Goal: Browse casually: Explore the website without a specific task or goal

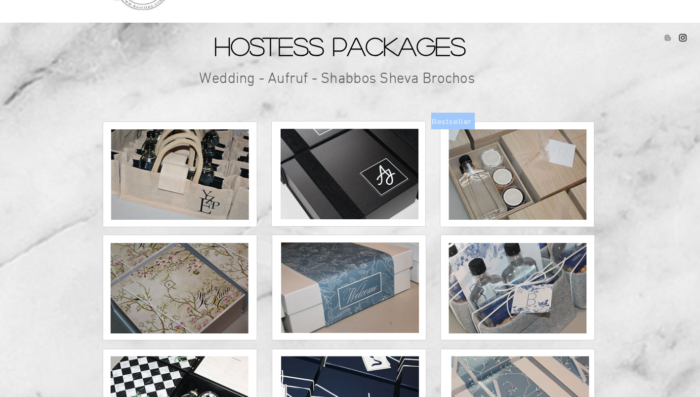
scroll to position [47, 0]
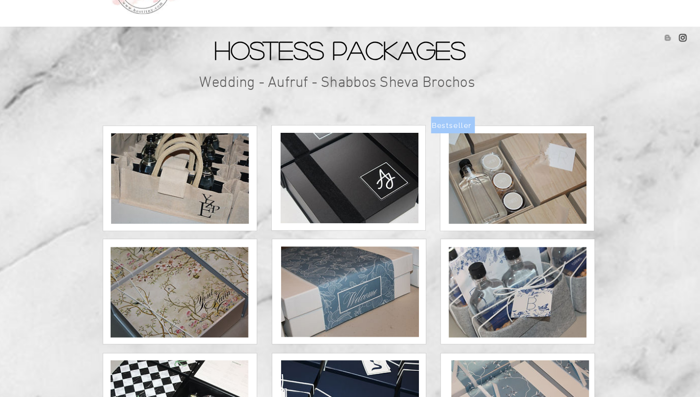
click at [363, 174] on img at bounding box center [349, 174] width 135 height 89
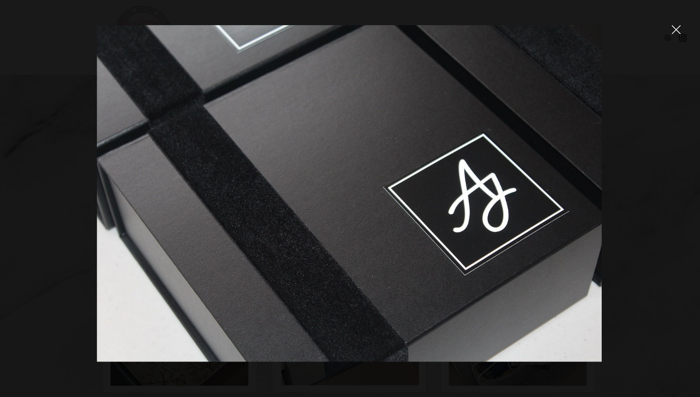
click at [670, 33] on icon "close" at bounding box center [670, 29] width 9 height 9
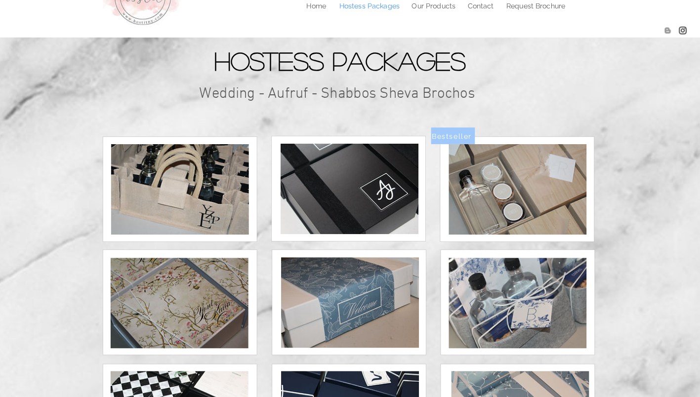
scroll to position [35, 0]
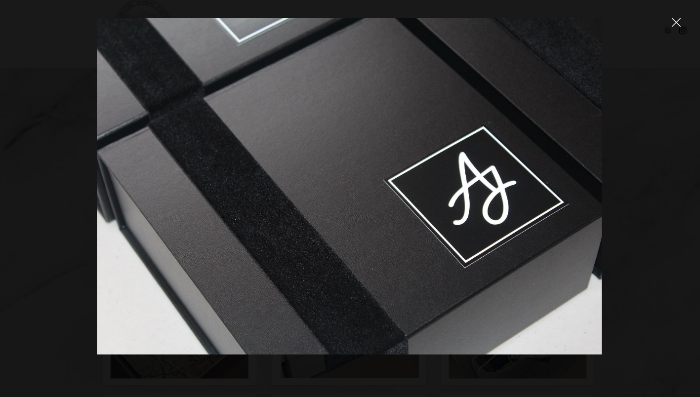
click at [669, 32] on icon "close" at bounding box center [670, 29] width 9 height 9
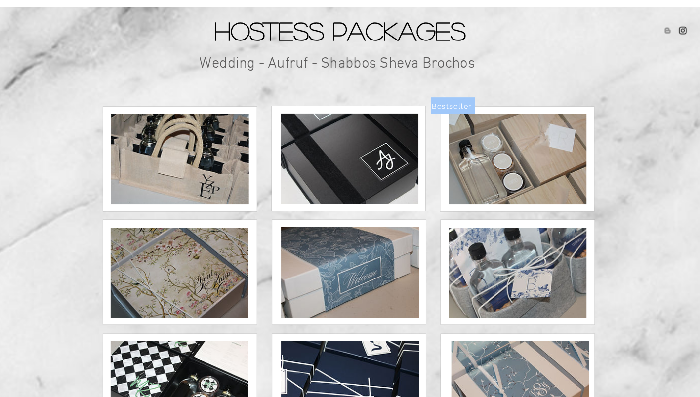
scroll to position [62, 0]
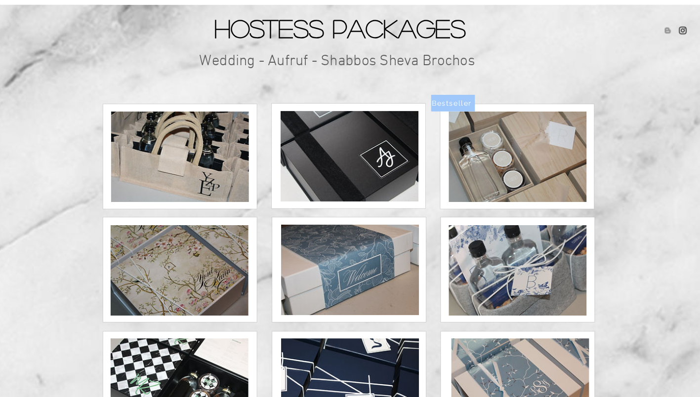
click at [366, 159] on img at bounding box center [349, 160] width 135 height 89
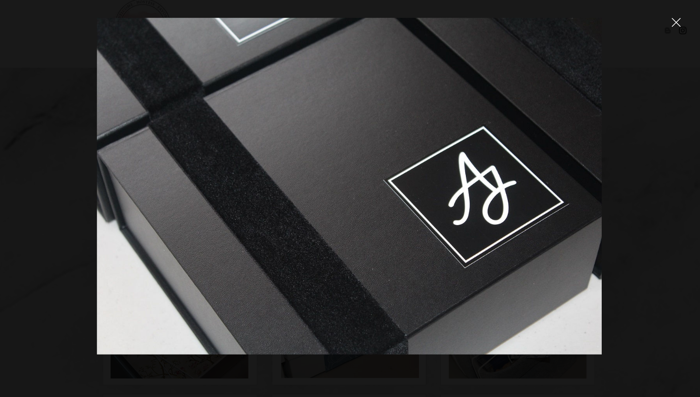
click at [670, 28] on icon "close" at bounding box center [670, 29] width 9 height 9
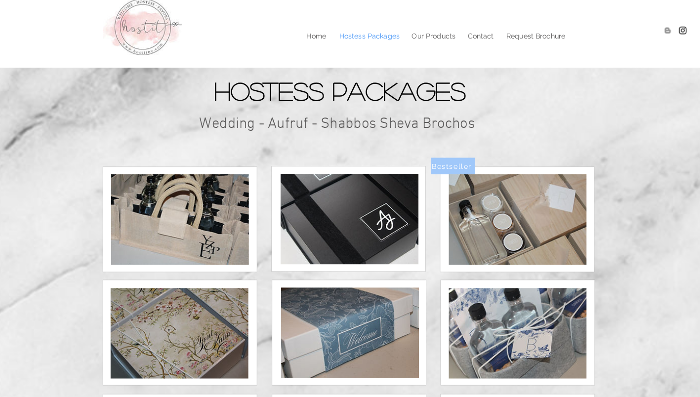
scroll to position [62, 0]
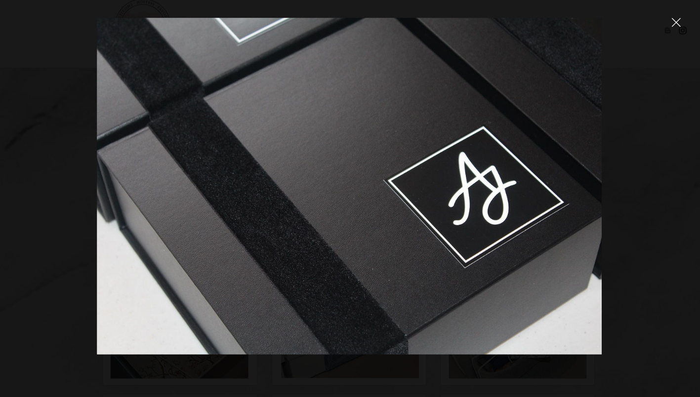
click at [670, 33] on icon "close" at bounding box center [670, 29] width 9 height 9
